Goal: Task Accomplishment & Management: Manage account settings

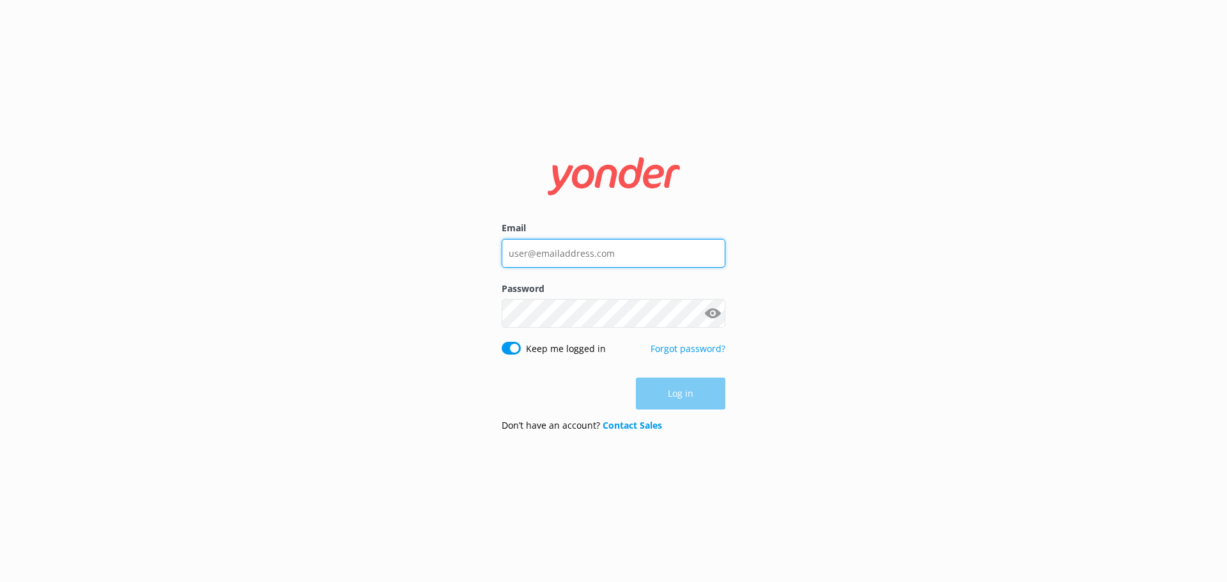
type input "[EMAIL_ADDRESS][DOMAIN_NAME]"
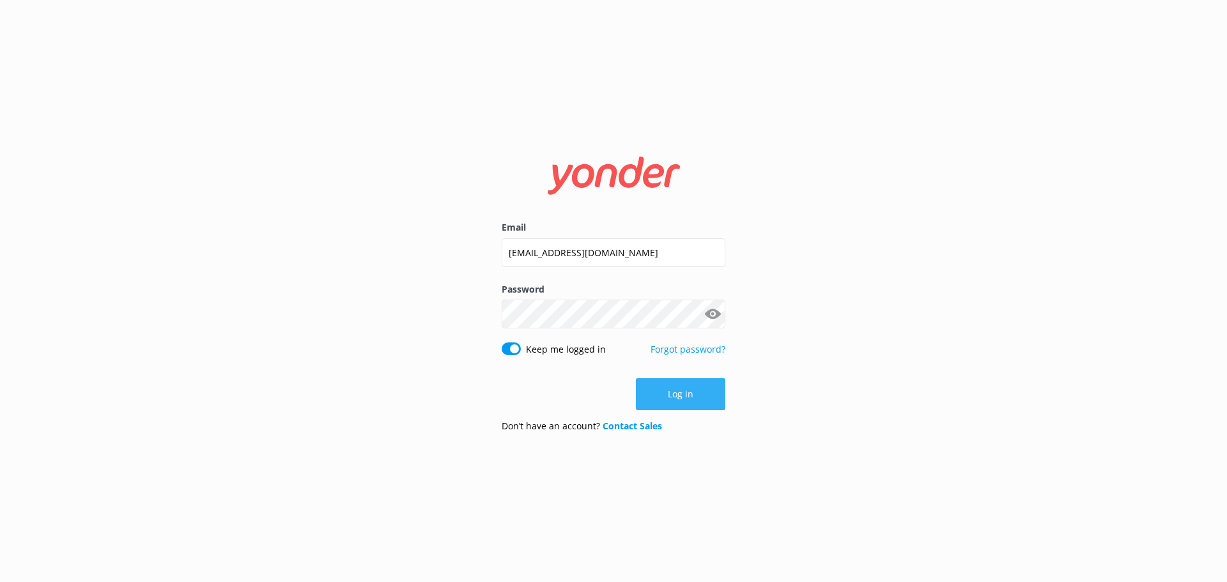
click at [674, 398] on button "Log in" at bounding box center [680, 394] width 89 height 32
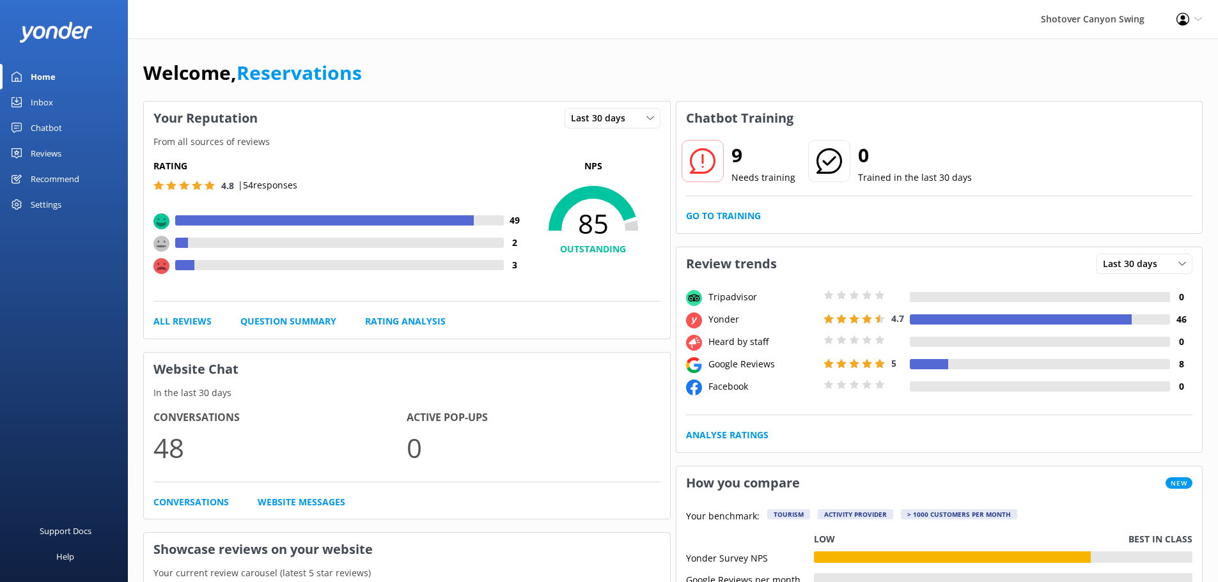
click at [48, 95] on div "Inbox" at bounding box center [42, 102] width 22 height 26
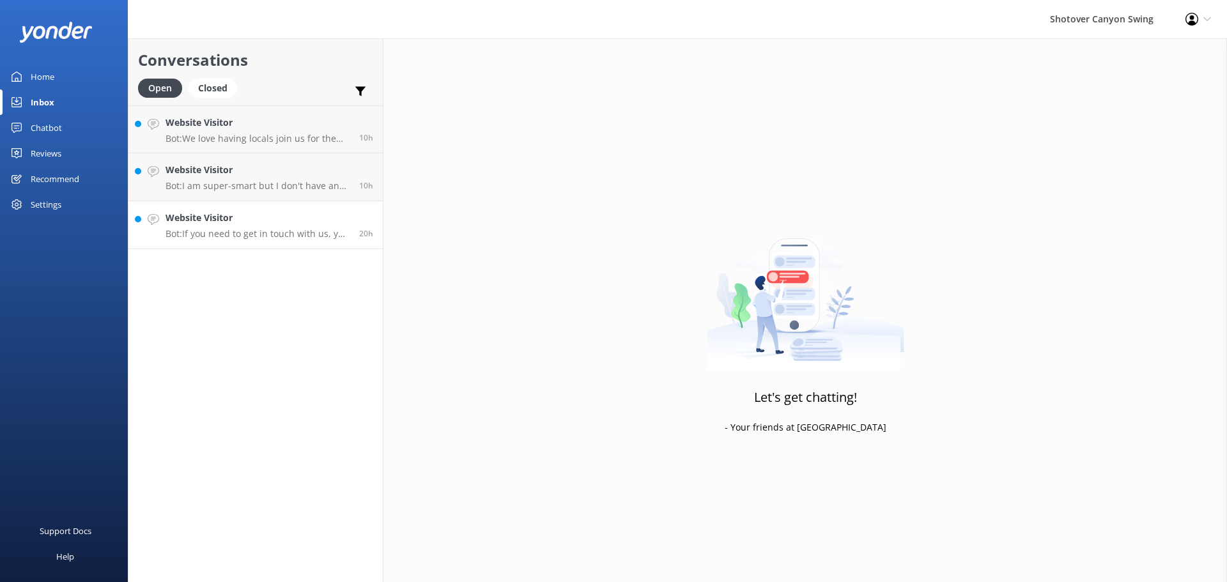
click at [241, 236] on p "Bot: If you need to get in touch with us, you can email [EMAIL_ADDRESS][DOMAIN_…" at bounding box center [258, 234] width 184 height 12
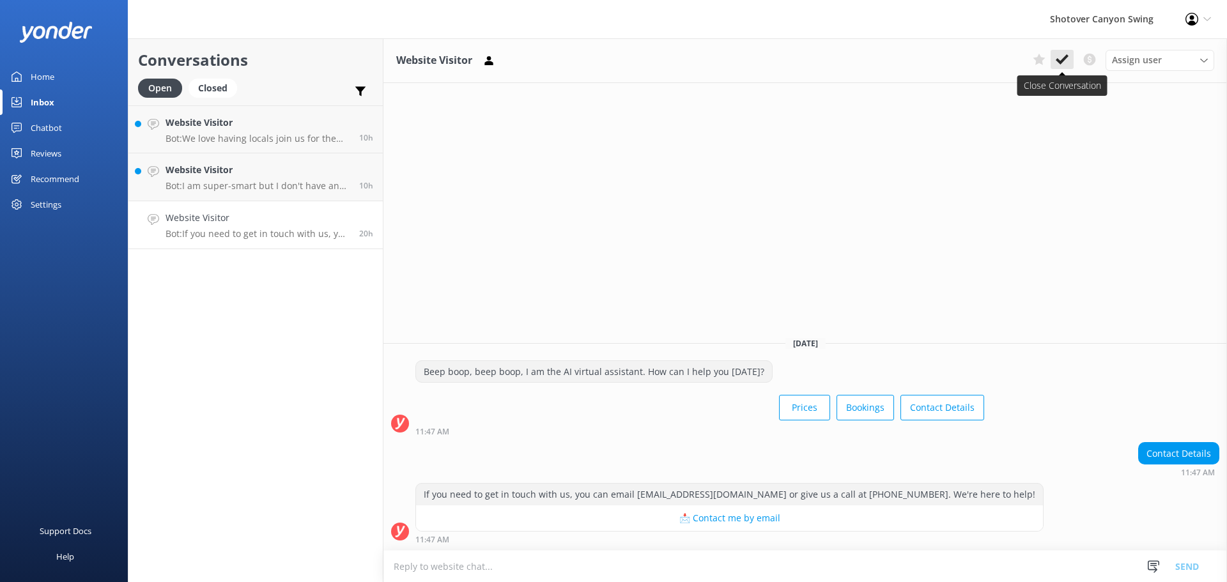
click at [1064, 63] on icon at bounding box center [1062, 59] width 13 height 13
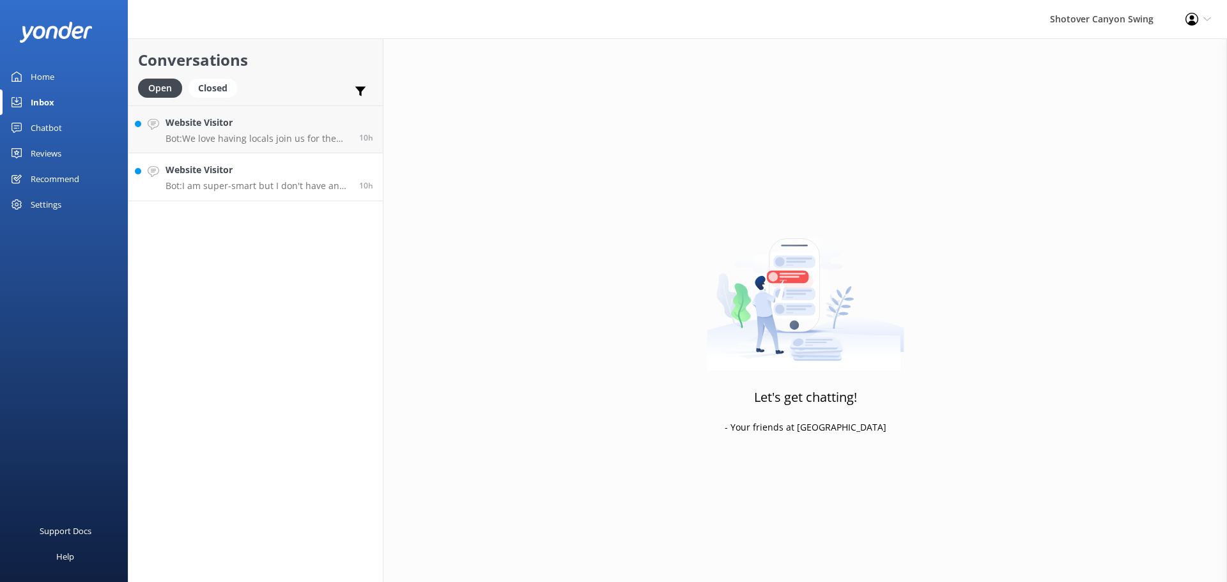
click at [219, 189] on p "Bot: I am super-smart but I don't have an answer for that in my knowledge base,…" at bounding box center [258, 186] width 184 height 12
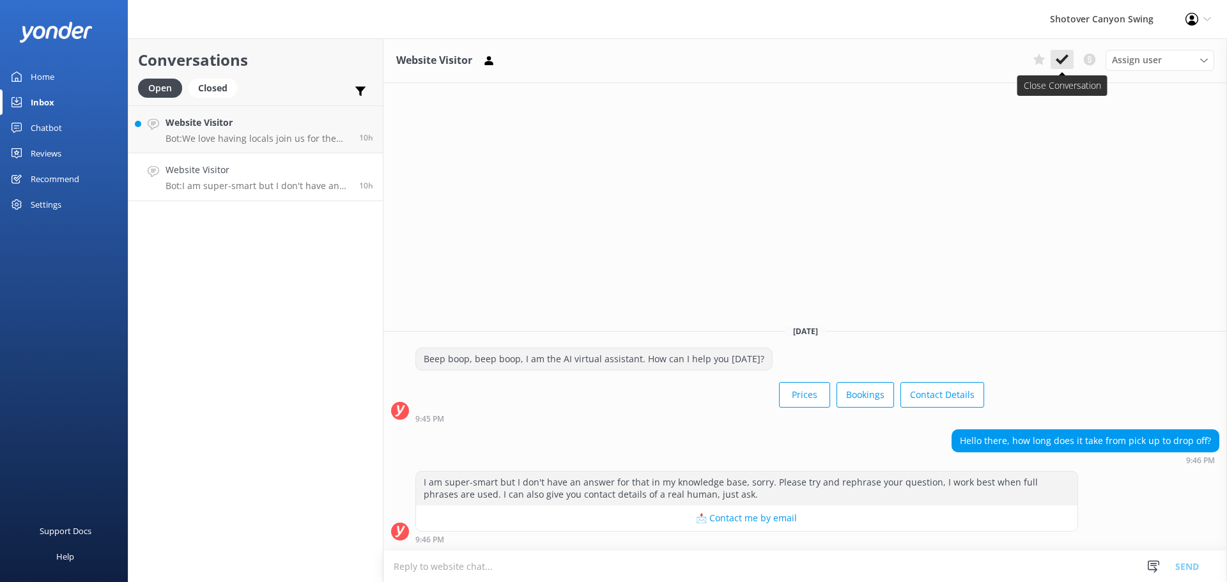
click at [1066, 59] on icon at bounding box center [1062, 59] width 13 height 13
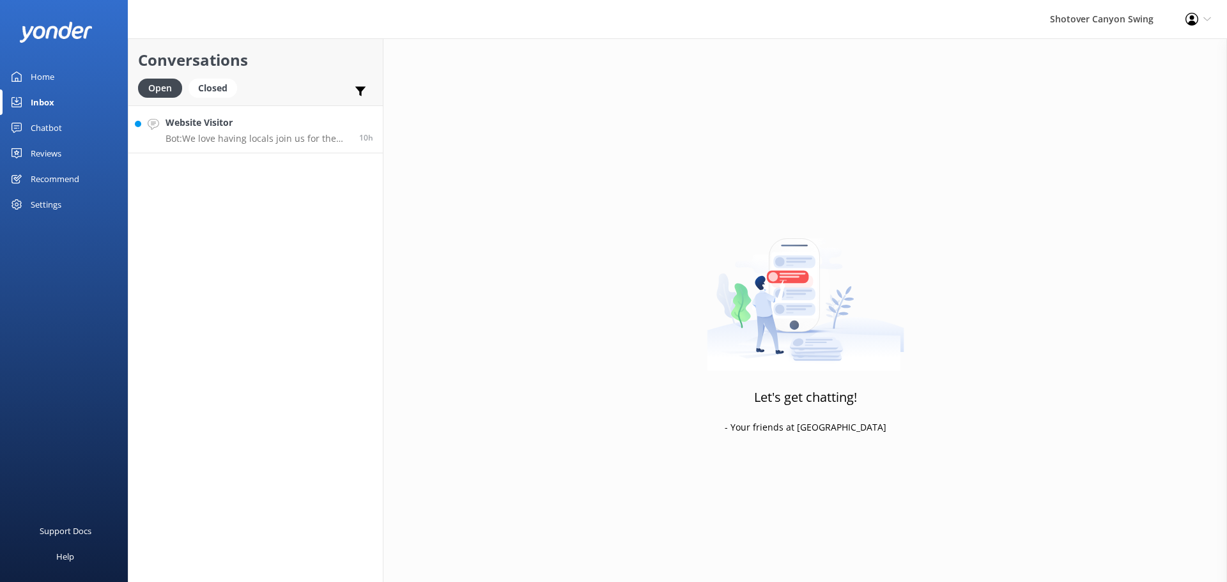
click at [235, 148] on link "Website Visitor Bot: We love having locals join us for the Canyon Swing! If you…" at bounding box center [255, 129] width 254 height 48
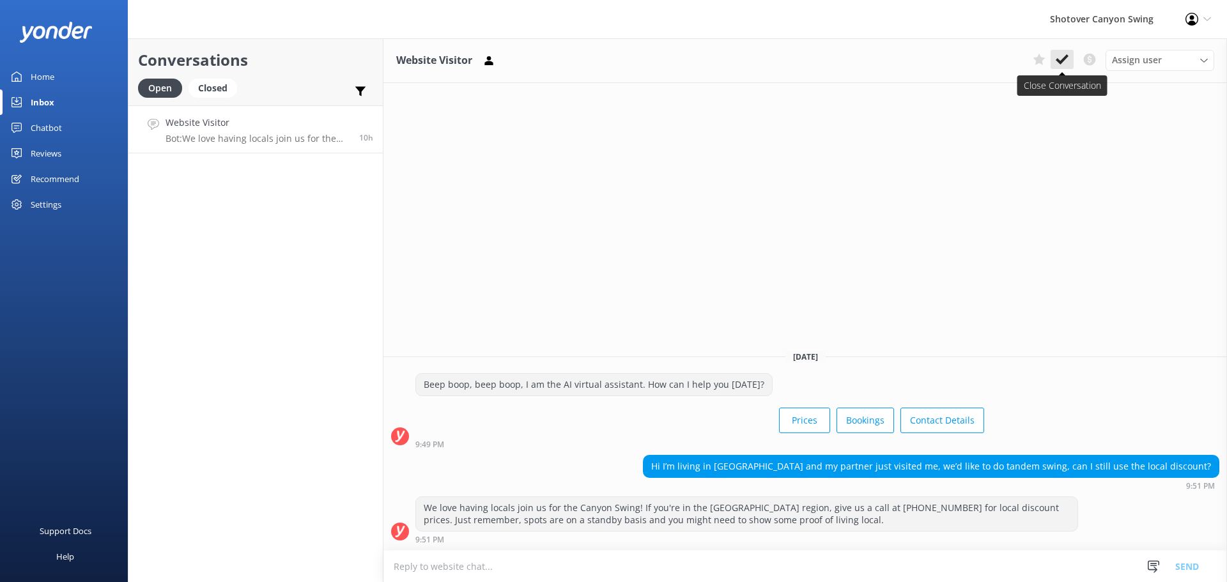
click at [1066, 58] on use at bounding box center [1062, 59] width 13 height 10
